Goal: Register for event/course

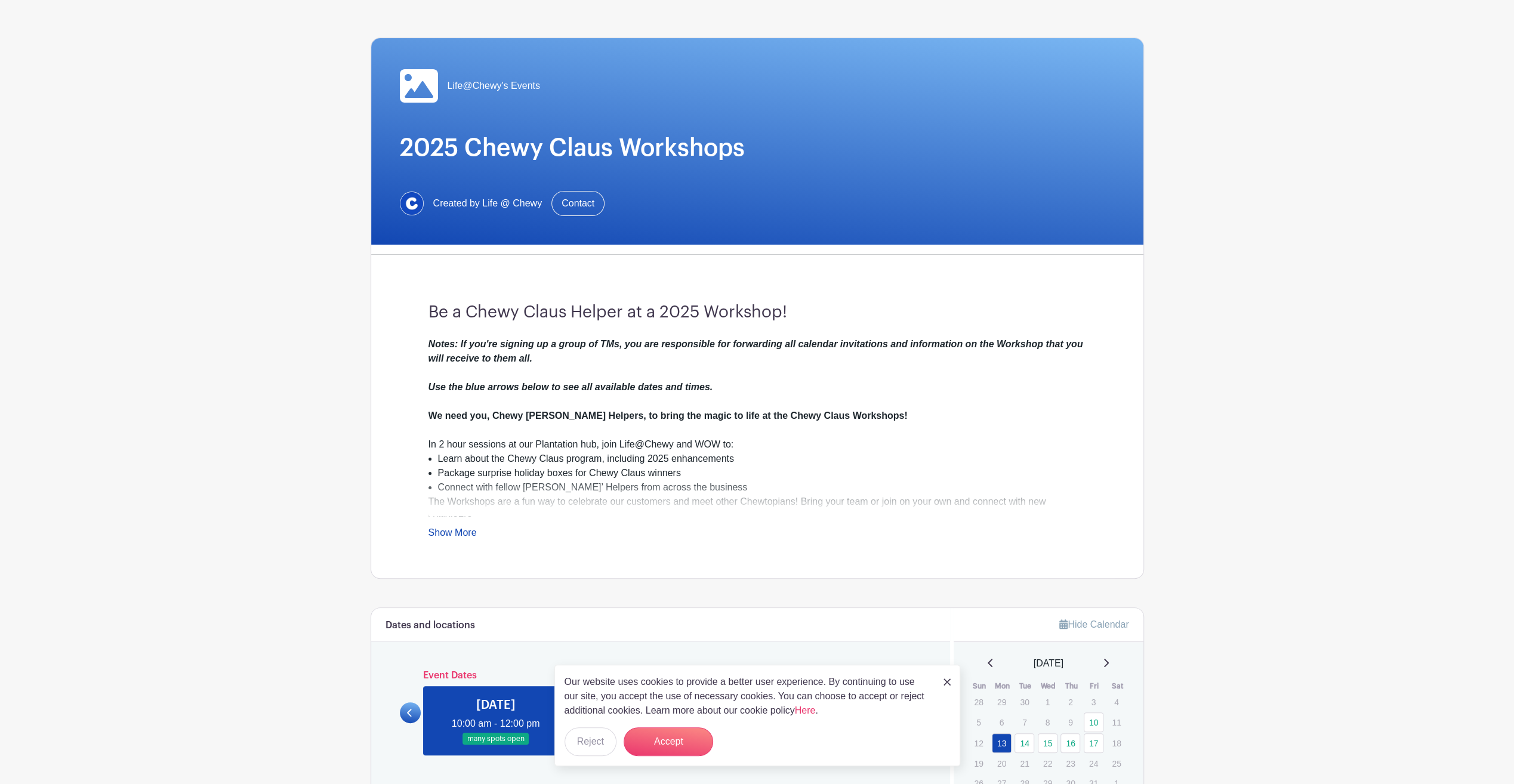
scroll to position [59, 0]
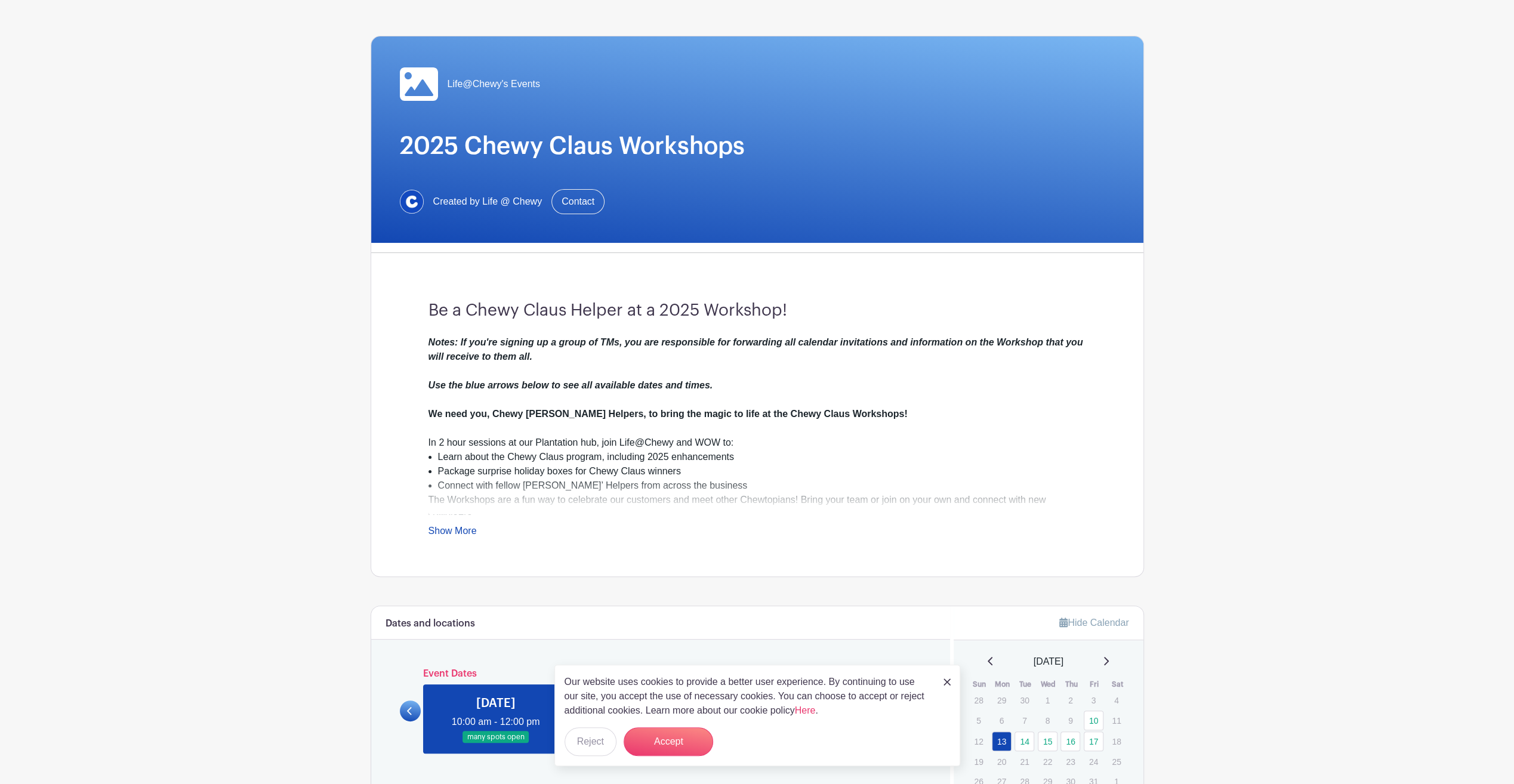
click at [445, 527] on link "Show More" at bounding box center [452, 533] width 48 height 15
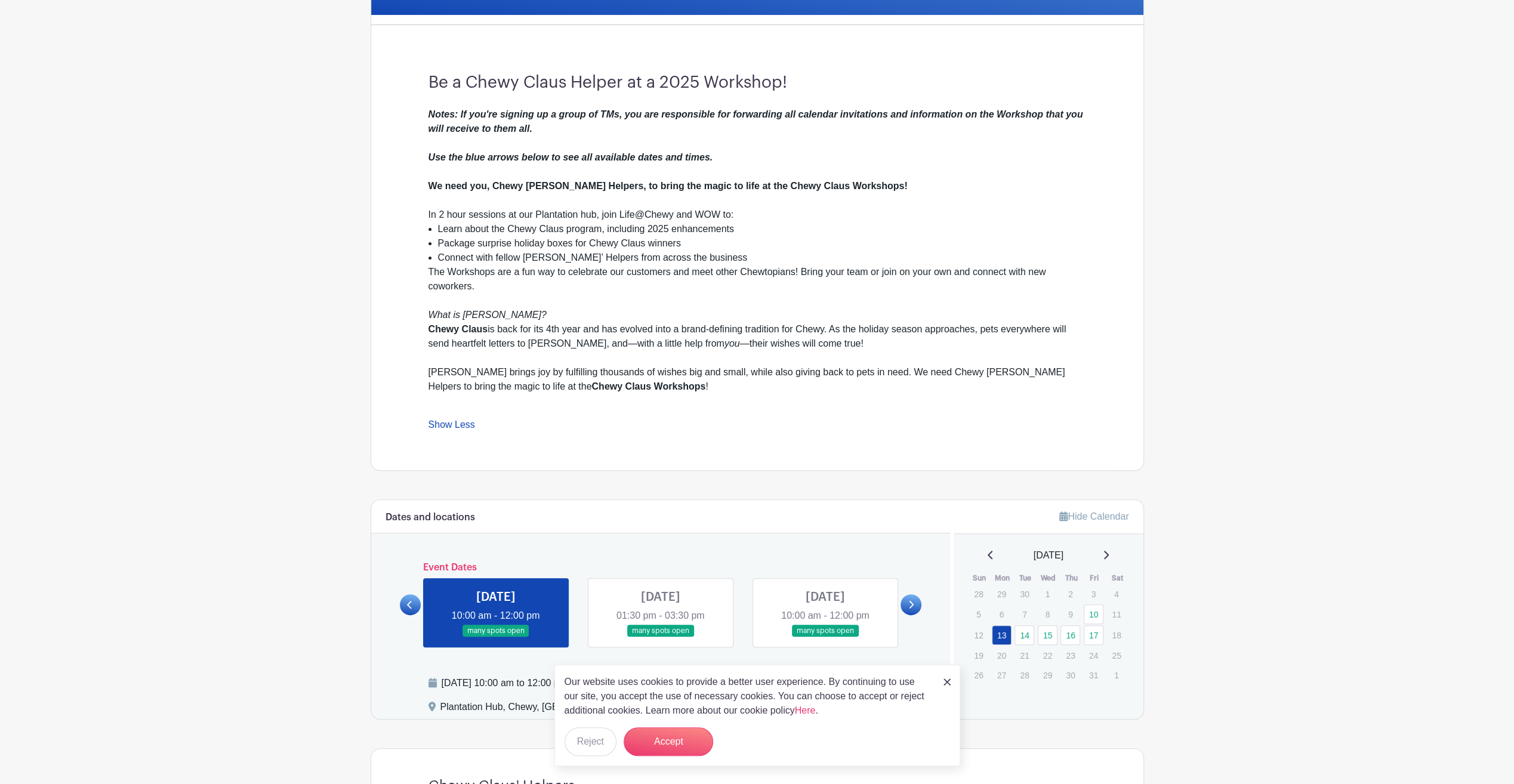
scroll to position [298, 0]
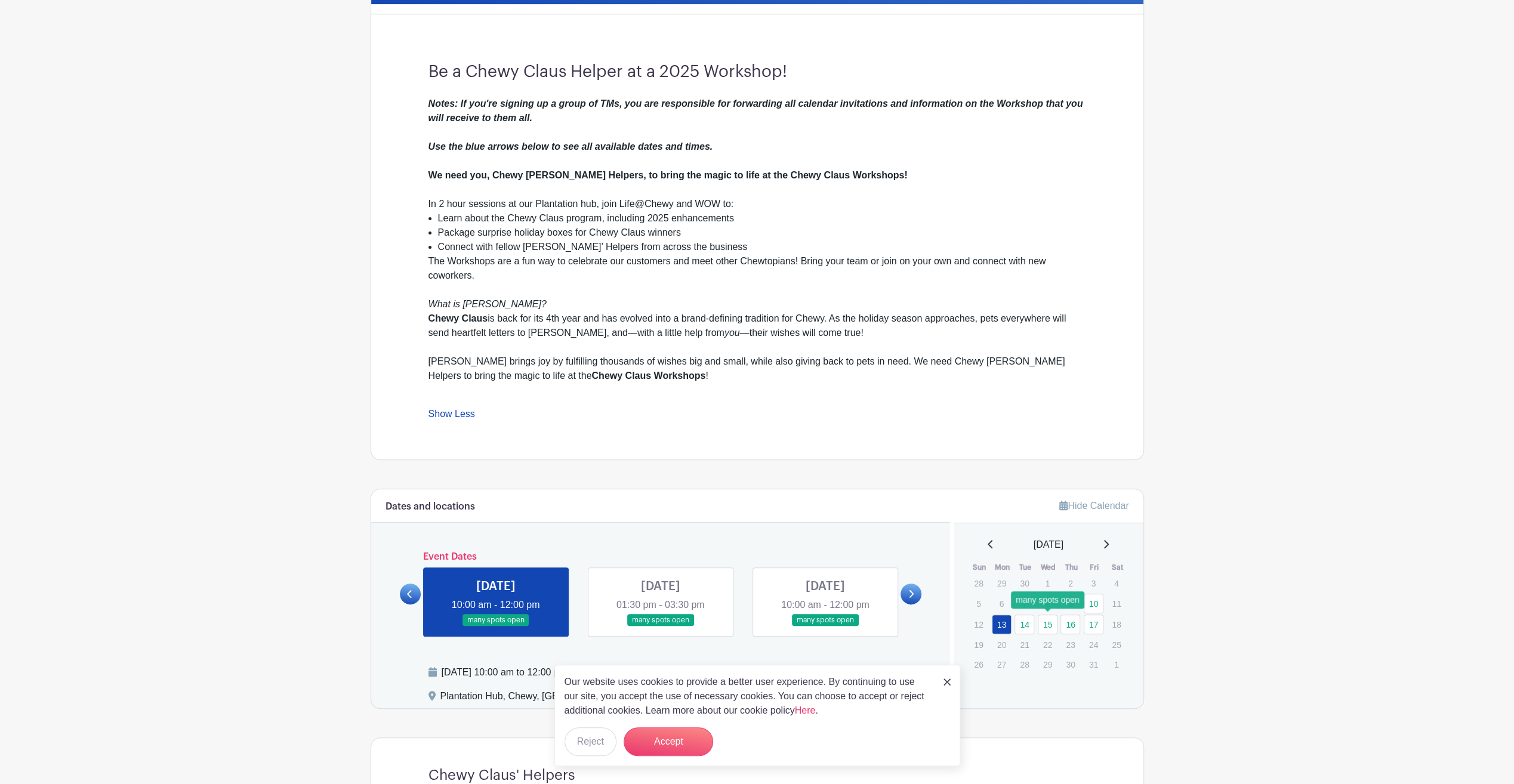
click at [1054, 625] on link "15" at bounding box center [1048, 625] width 20 height 20
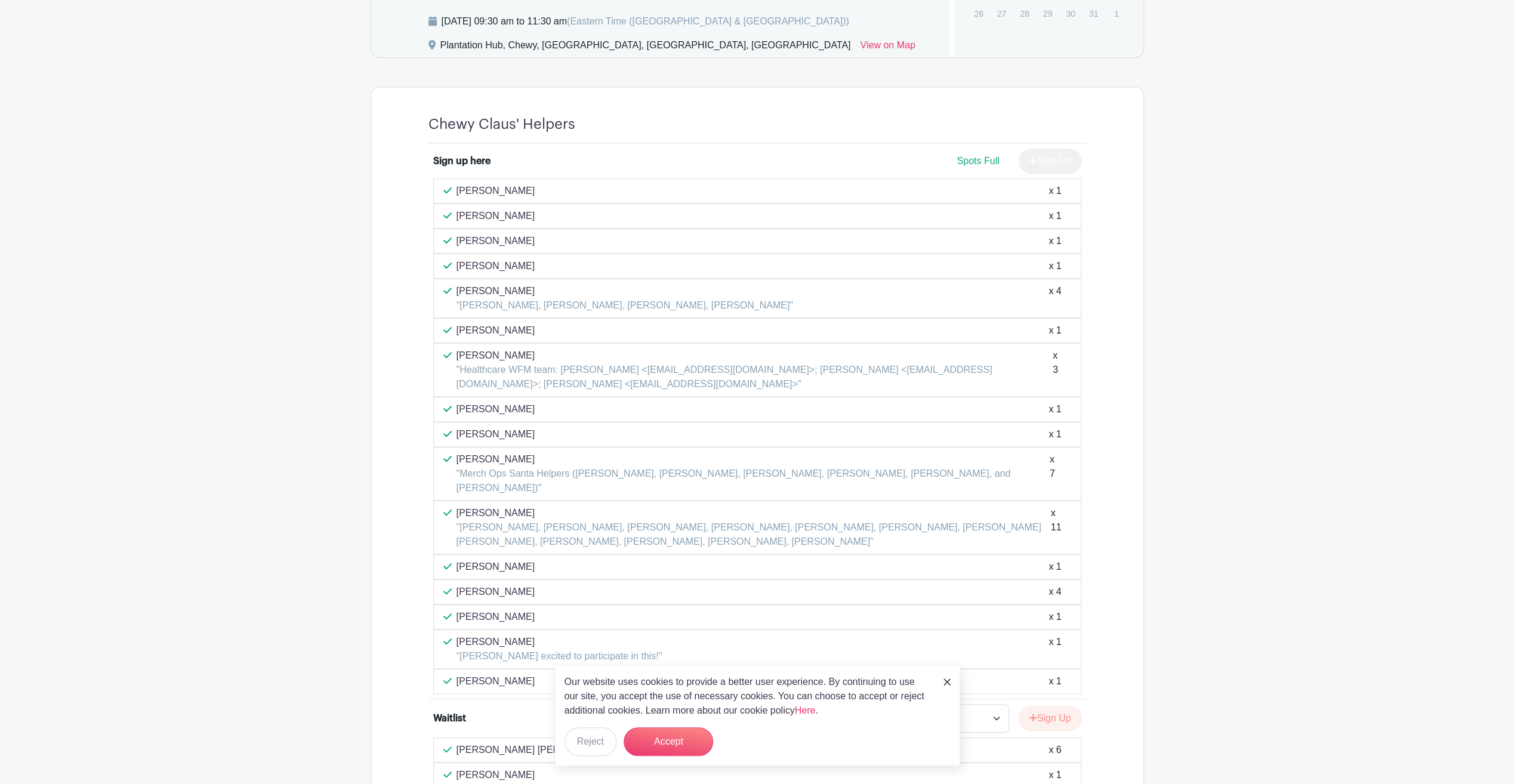
scroll to position [1014, 0]
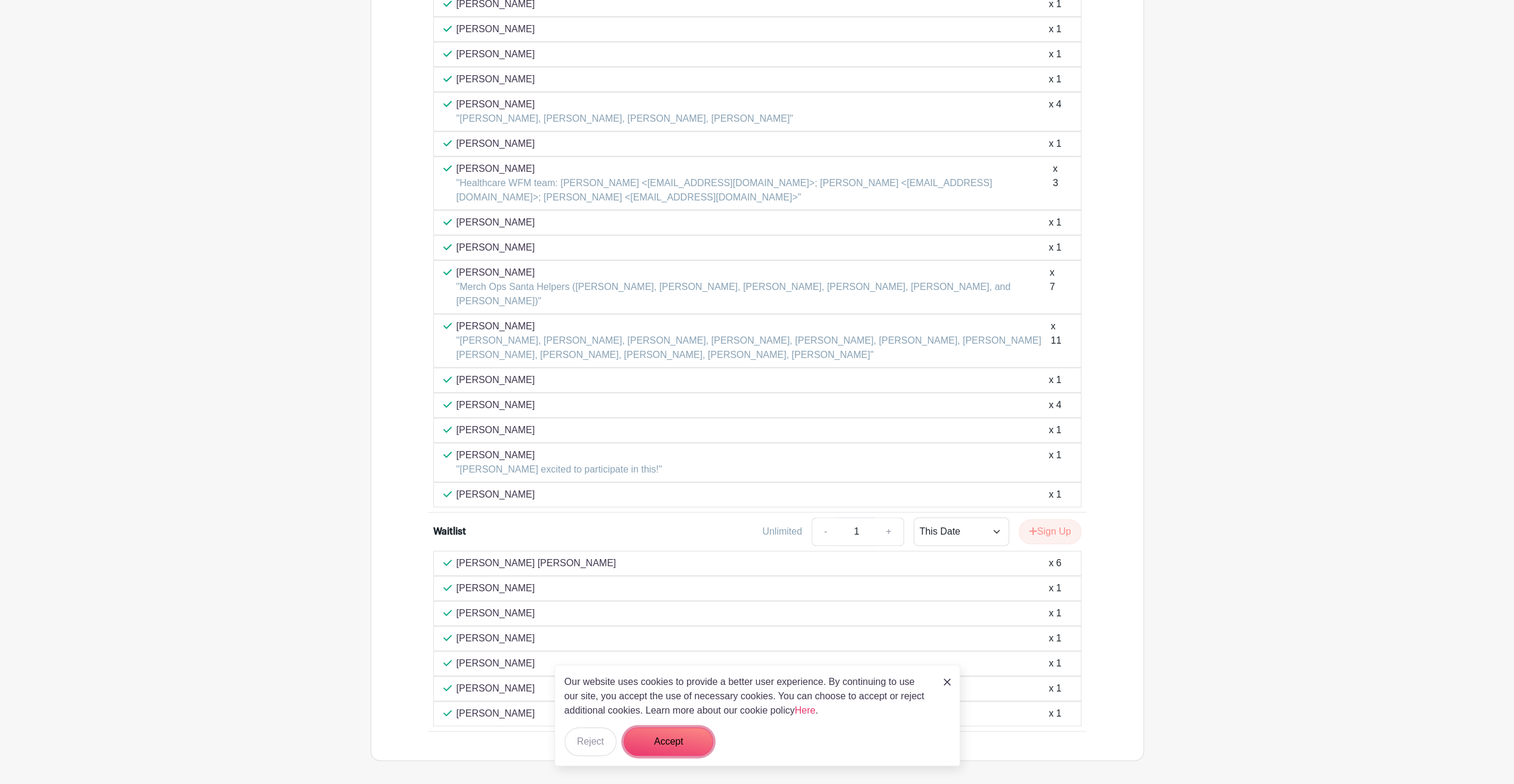
click at [674, 749] on button "Accept" at bounding box center [668, 742] width 89 height 29
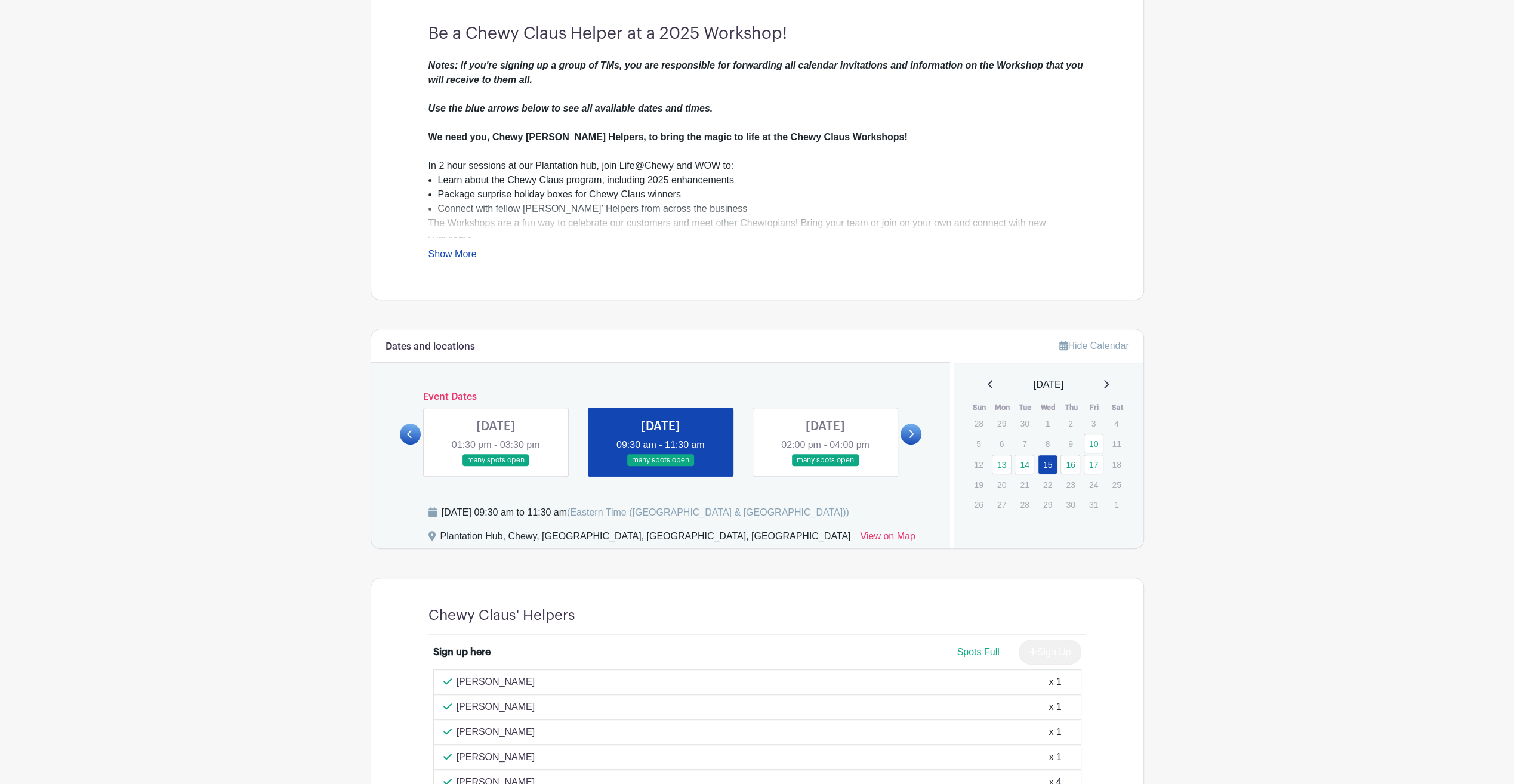
scroll to position [298, 0]
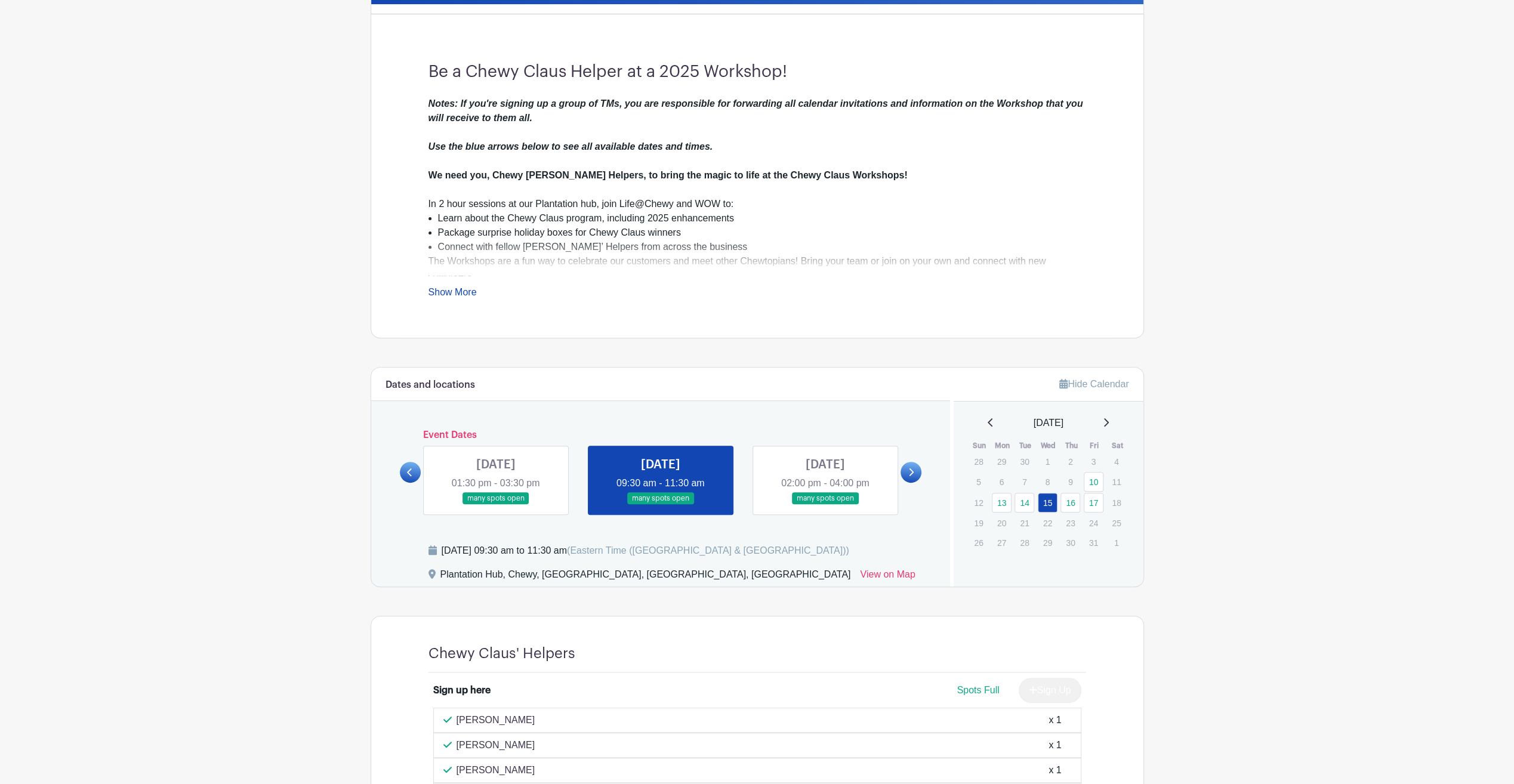
click at [441, 294] on link "Show More" at bounding box center [452, 294] width 48 height 15
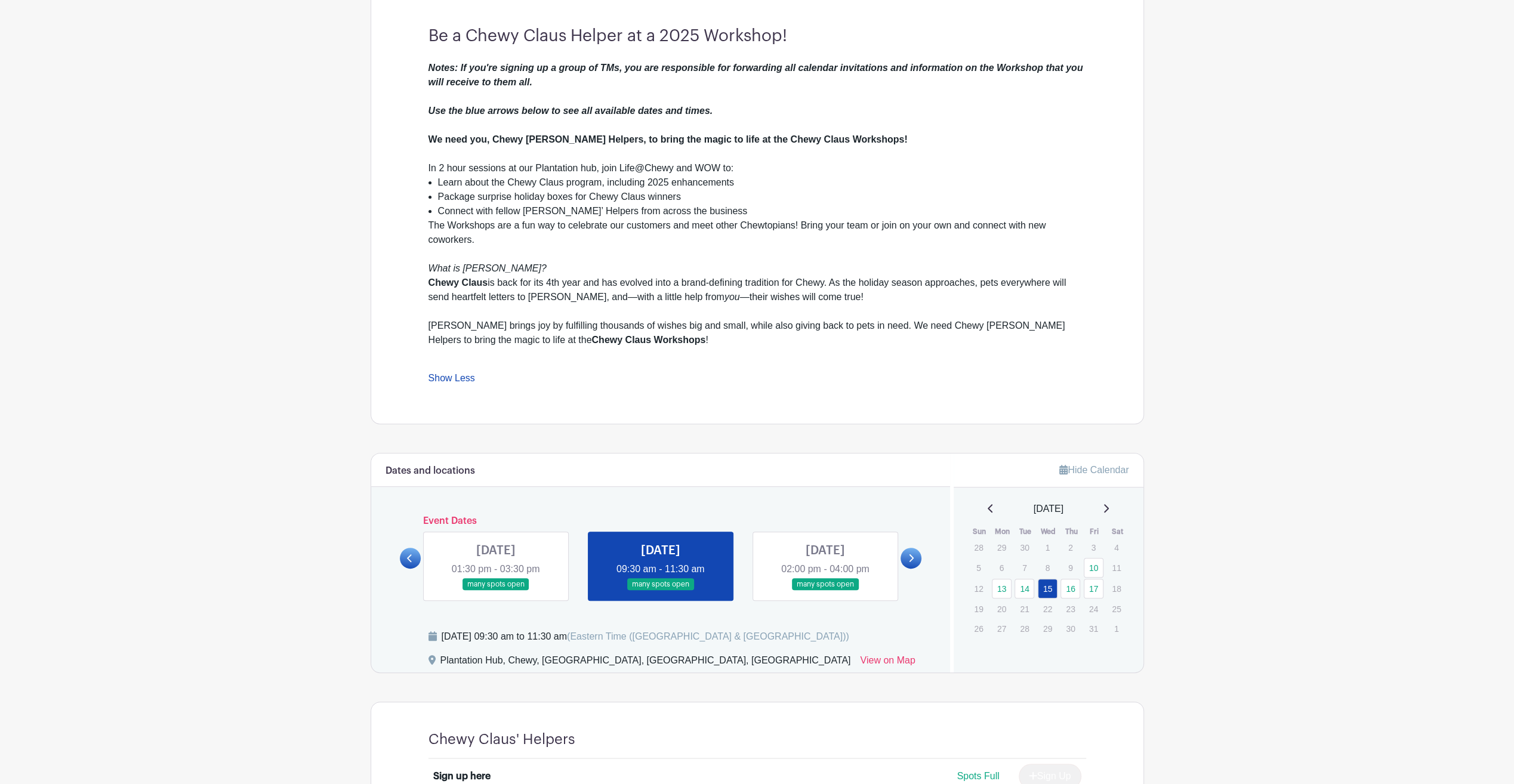
scroll to position [477, 0]
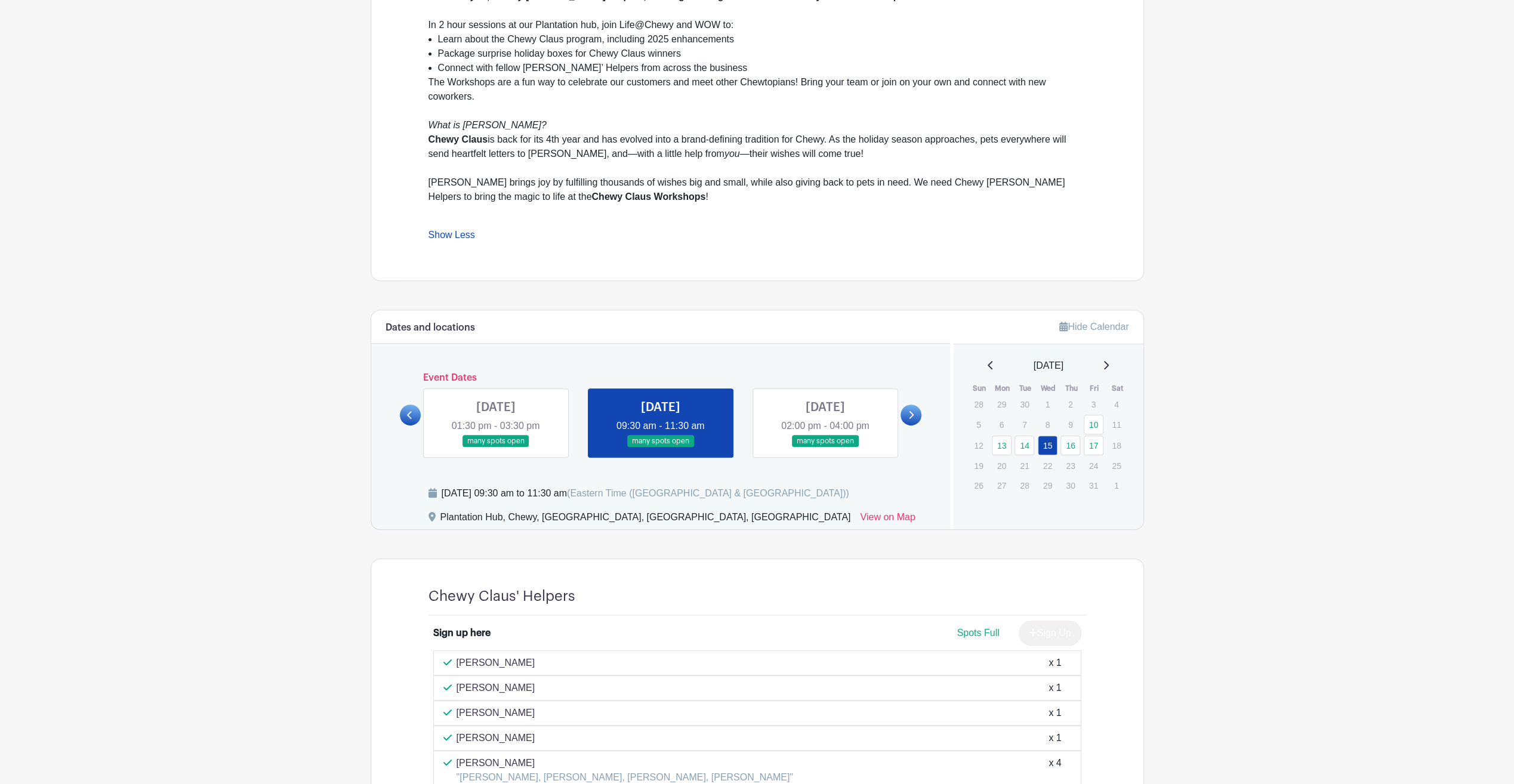
click at [825, 448] on link at bounding box center [825, 448] width 0 height 0
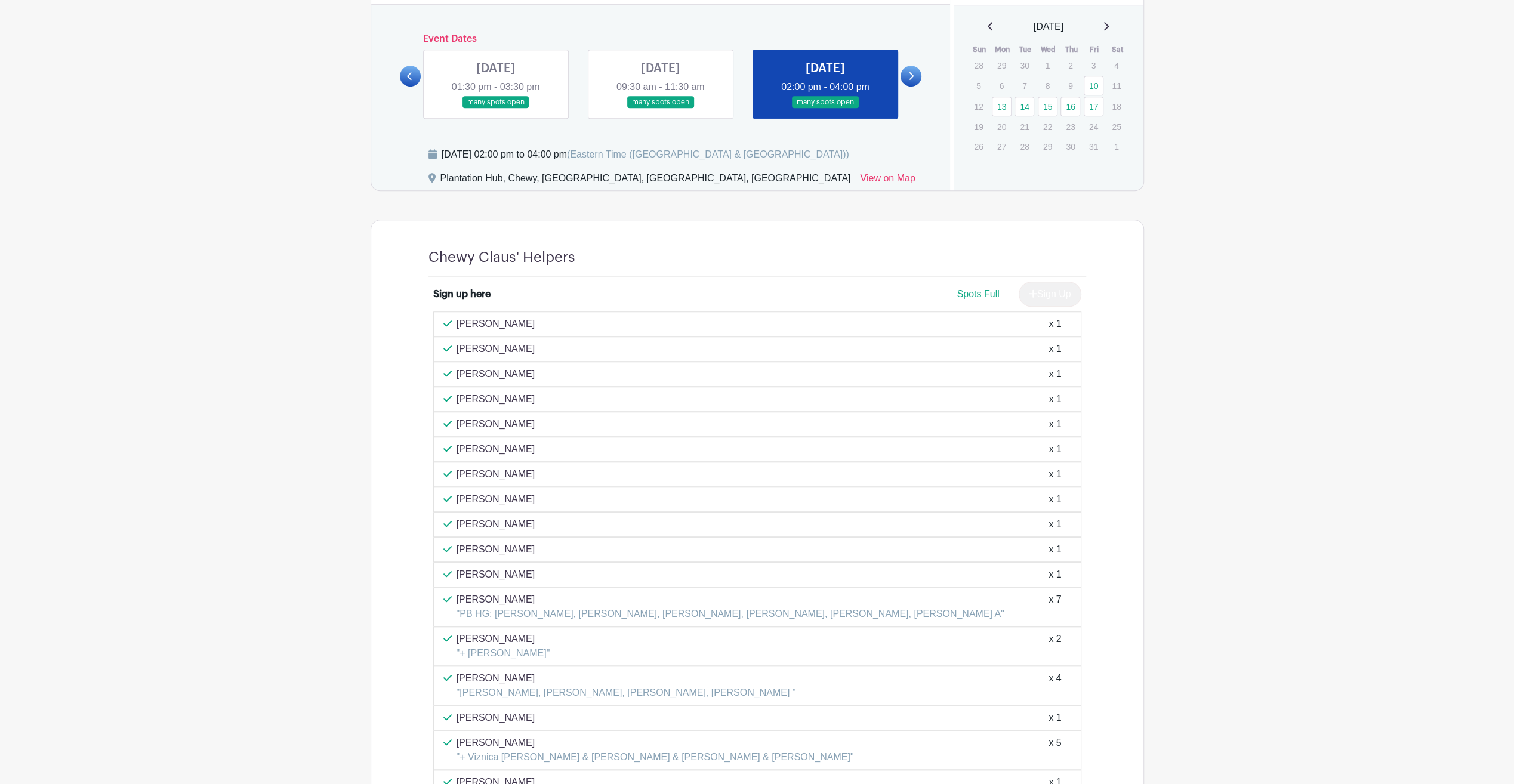
scroll to position [836, 0]
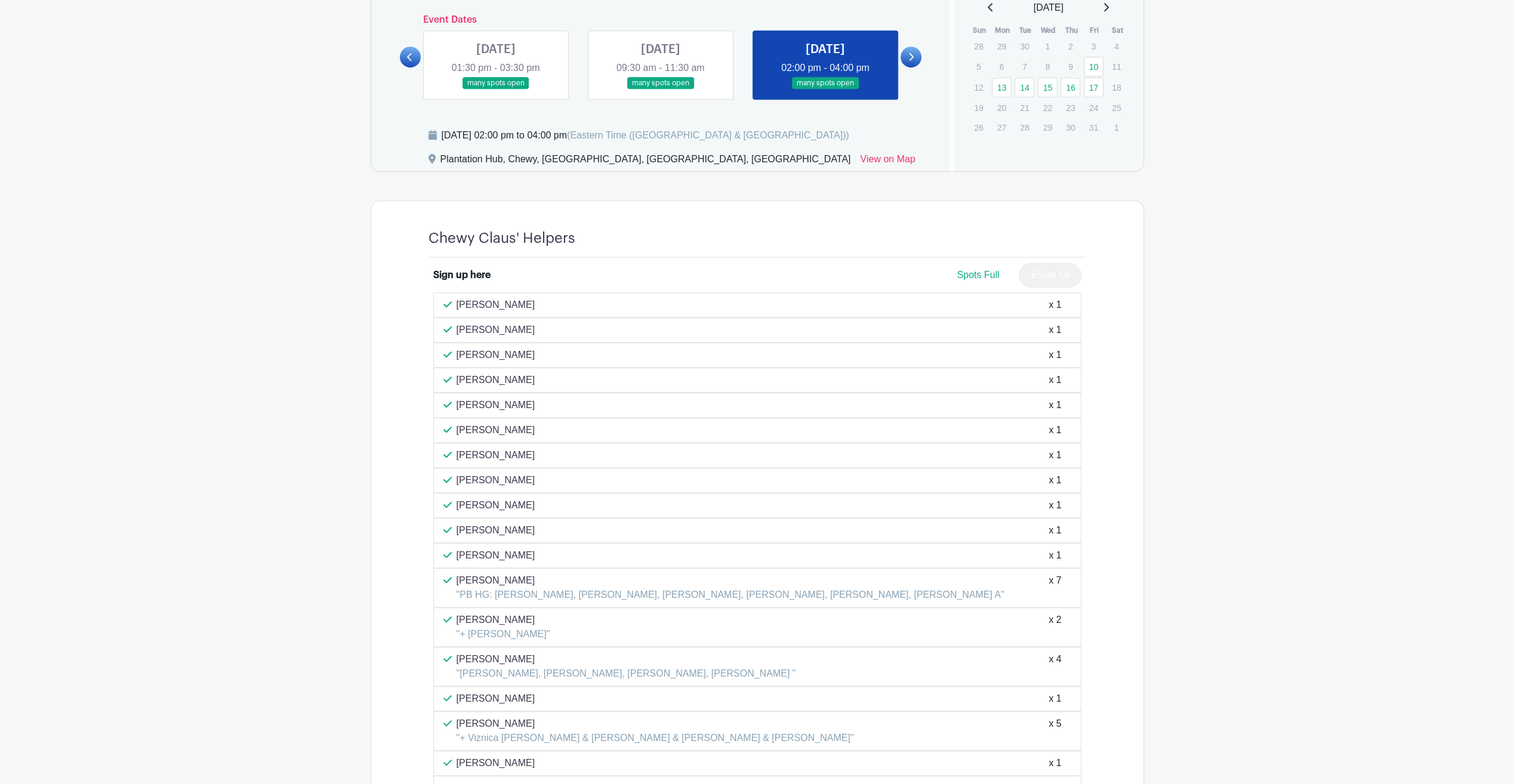
drag, startPoint x: 525, startPoint y: 717, endPoint x: 437, endPoint y: 717, distance: 88.0
click at [437, 717] on div "[PERSON_NAME] "+ Viznica [PERSON_NAME] & [PERSON_NAME] & [PERSON_NAME] & [PERSO…" at bounding box center [757, 731] width 648 height 39
copy p "[PERSON_NAME]"
